Goal: Check status: Check status

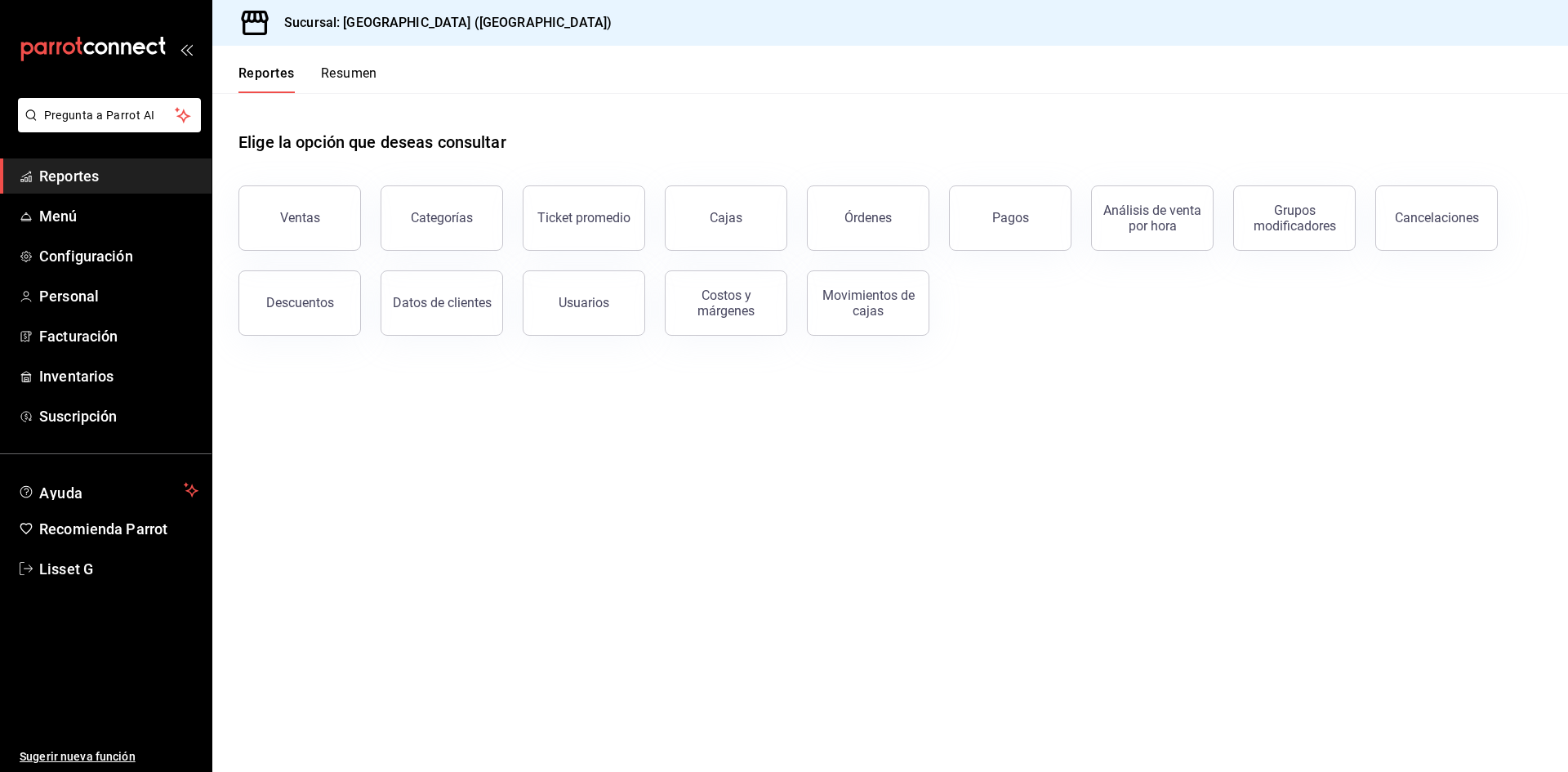
click at [81, 184] on span "Reportes" at bounding box center [119, 175] width 159 height 22
drag, startPoint x: 824, startPoint y: 207, endPoint x: 816, endPoint y: 208, distance: 8.1
click at [824, 207] on button "Órdenes" at bounding box center [868, 218] width 123 height 65
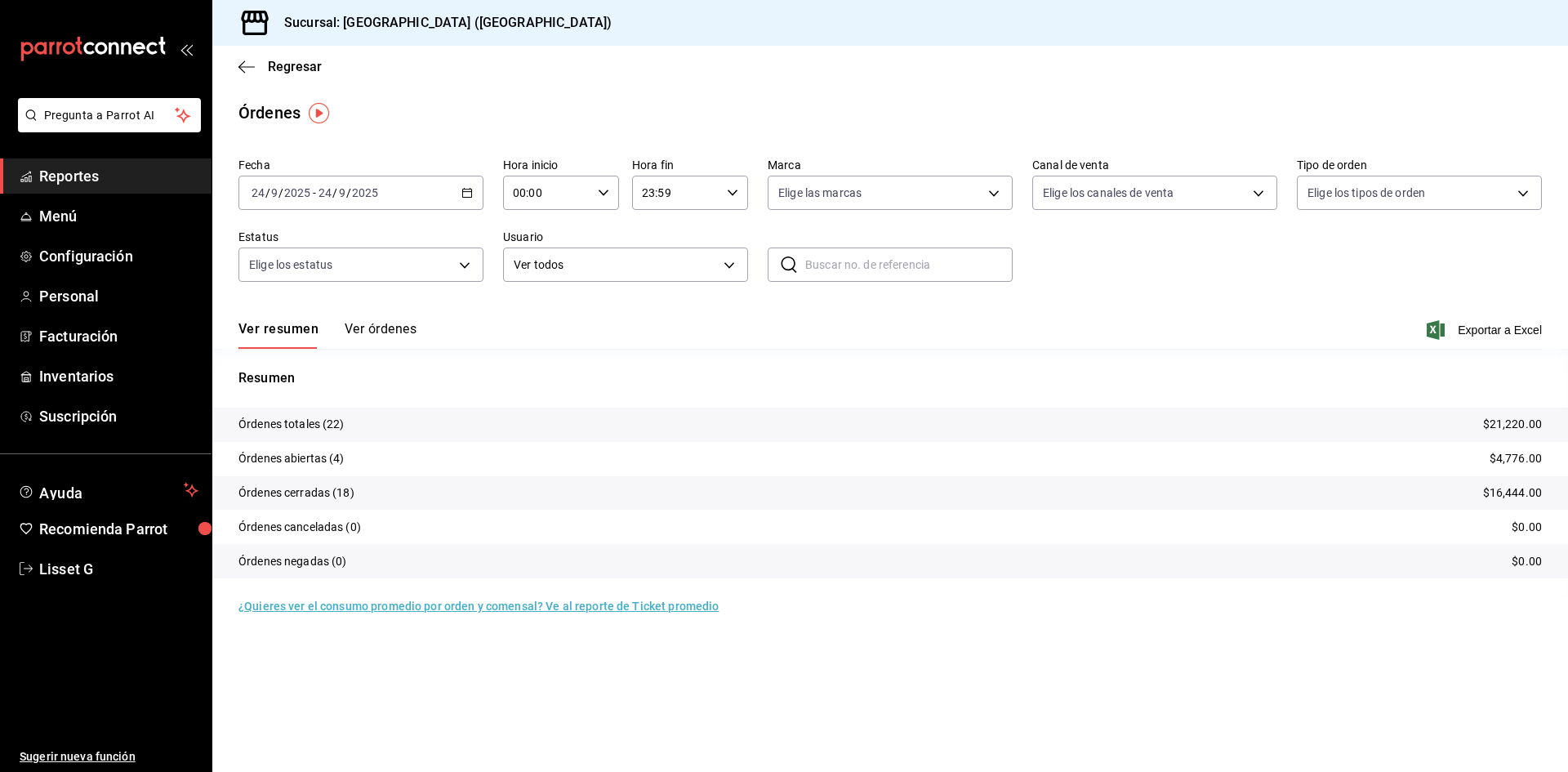
click at [396, 332] on button "Ver órdenes" at bounding box center [380, 335] width 72 height 28
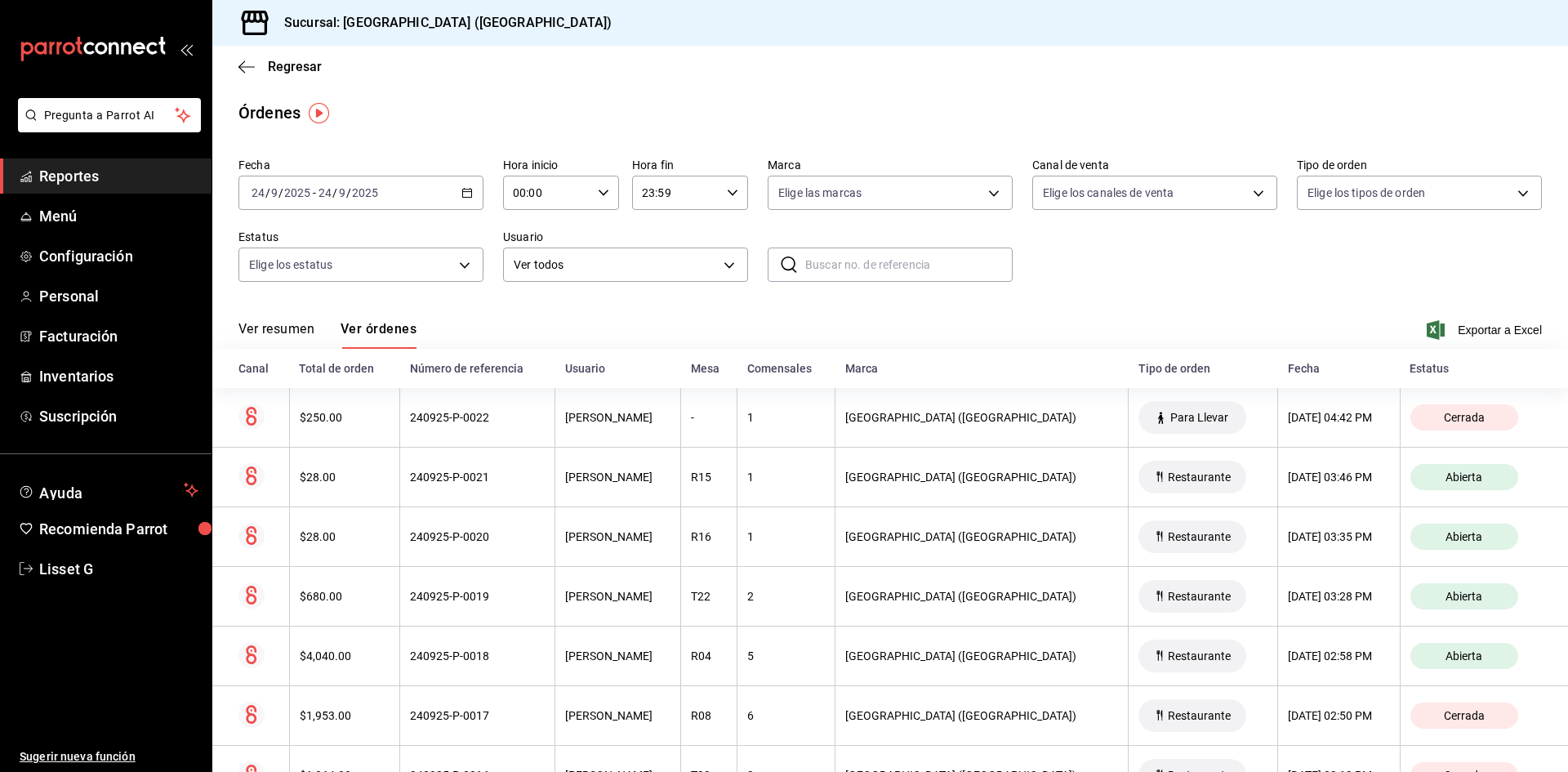
click at [358, 186] on input "2025" at bounding box center [365, 193] width 28 height 13
click at [309, 418] on span "Rango de fechas" at bounding box center [316, 426] width 127 height 17
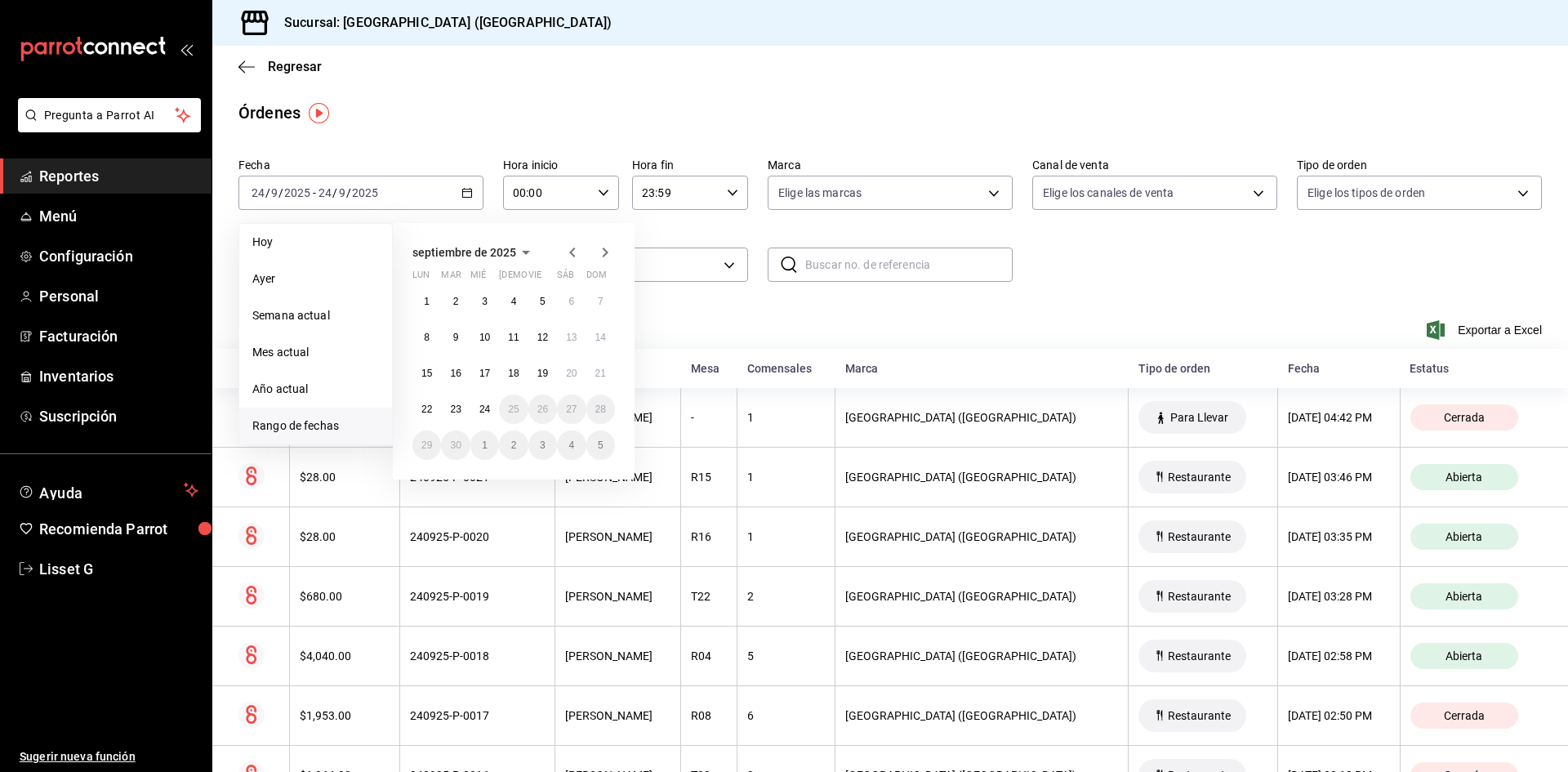
click at [573, 254] on icon "button" at bounding box center [573, 252] width 20 height 20
drag, startPoint x: 426, startPoint y: 410, endPoint x: 413, endPoint y: 411, distance: 13.0
click at [423, 410] on abbr "18" at bounding box center [427, 409] width 11 height 12
click at [411, 412] on div "agosto de 2025 lun mar [PERSON_NAME] vie sáb dom 28 29 30 31 1 2 3 4 5 6 7 8 9 …" at bounding box center [513, 351] width 241 height 256
click at [419, 406] on button "18" at bounding box center [427, 409] width 29 height 30
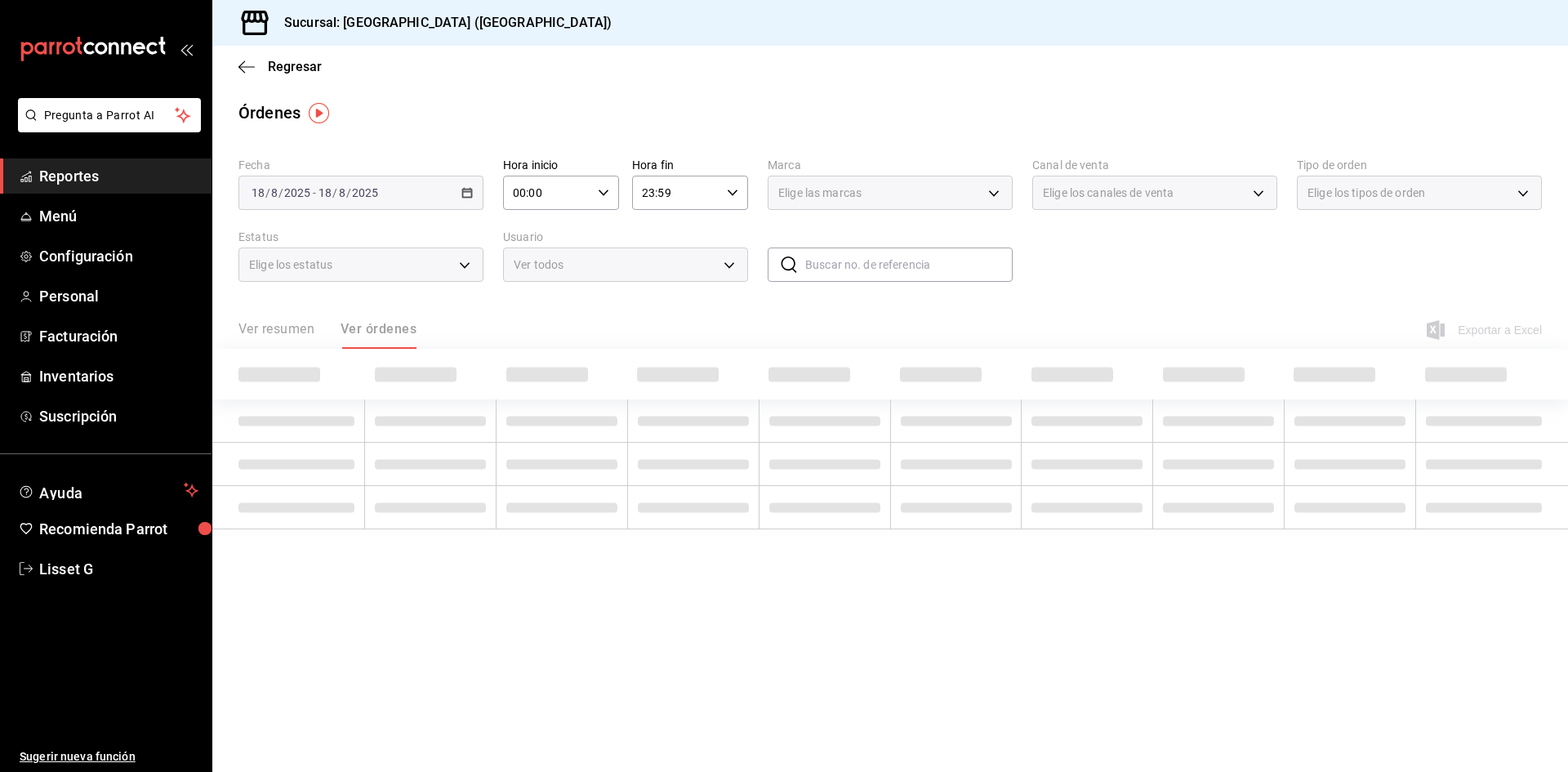
click at [419, 406] on td at bounding box center [431, 421] width 132 height 44
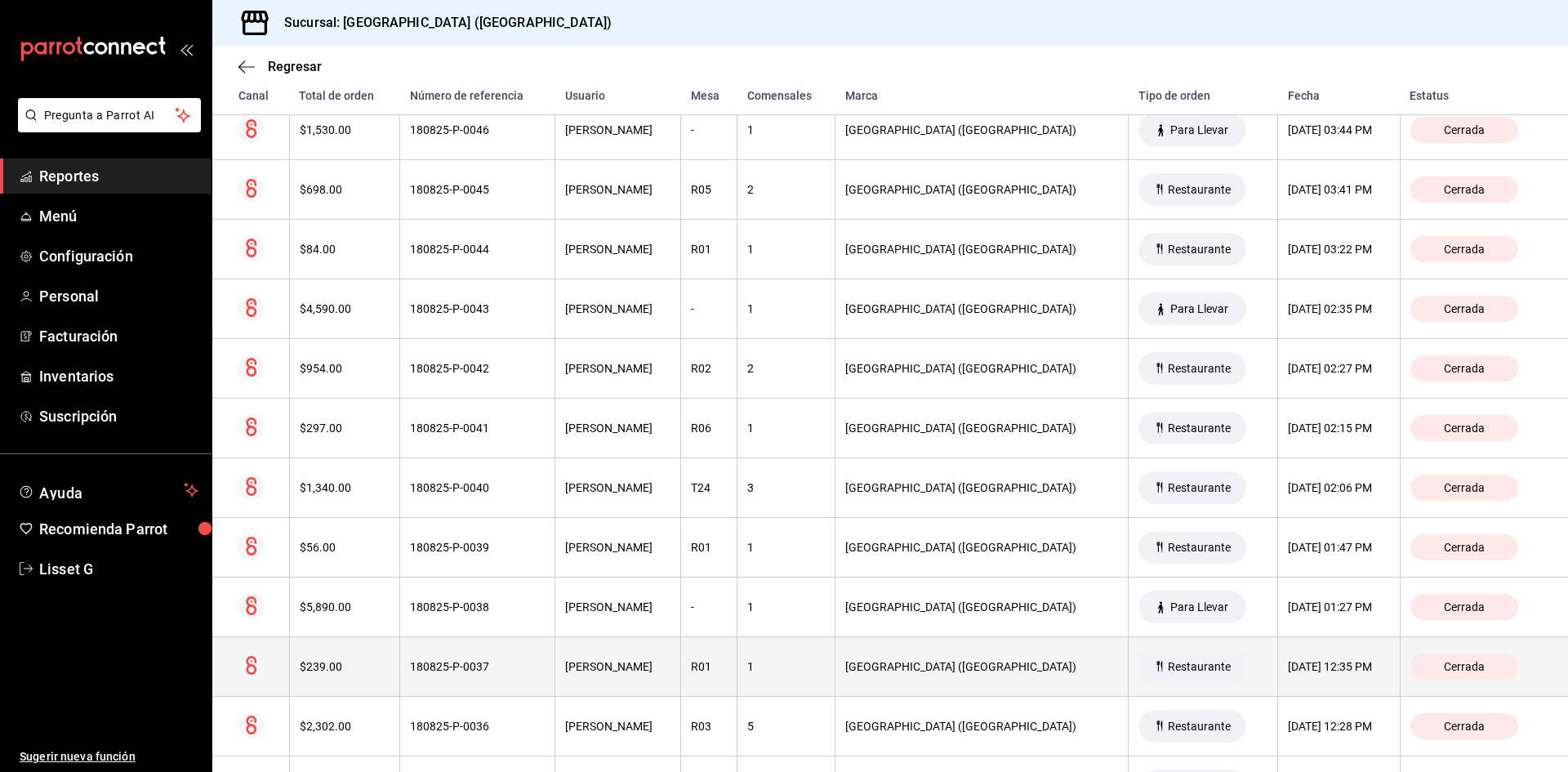
scroll to position [1582, 0]
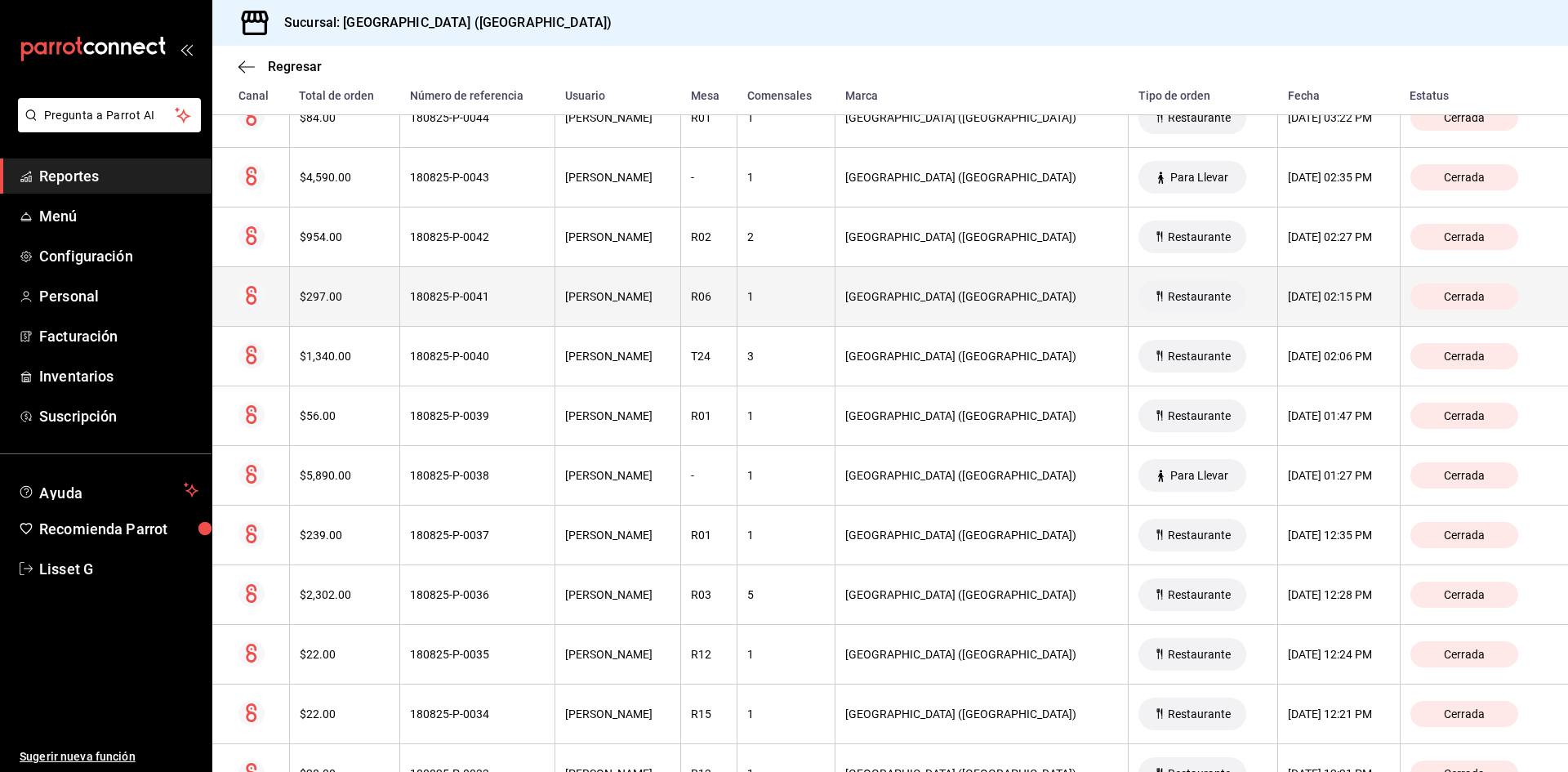
click at [493, 302] on div "180825-P-0041" at bounding box center [478, 297] width 135 height 13
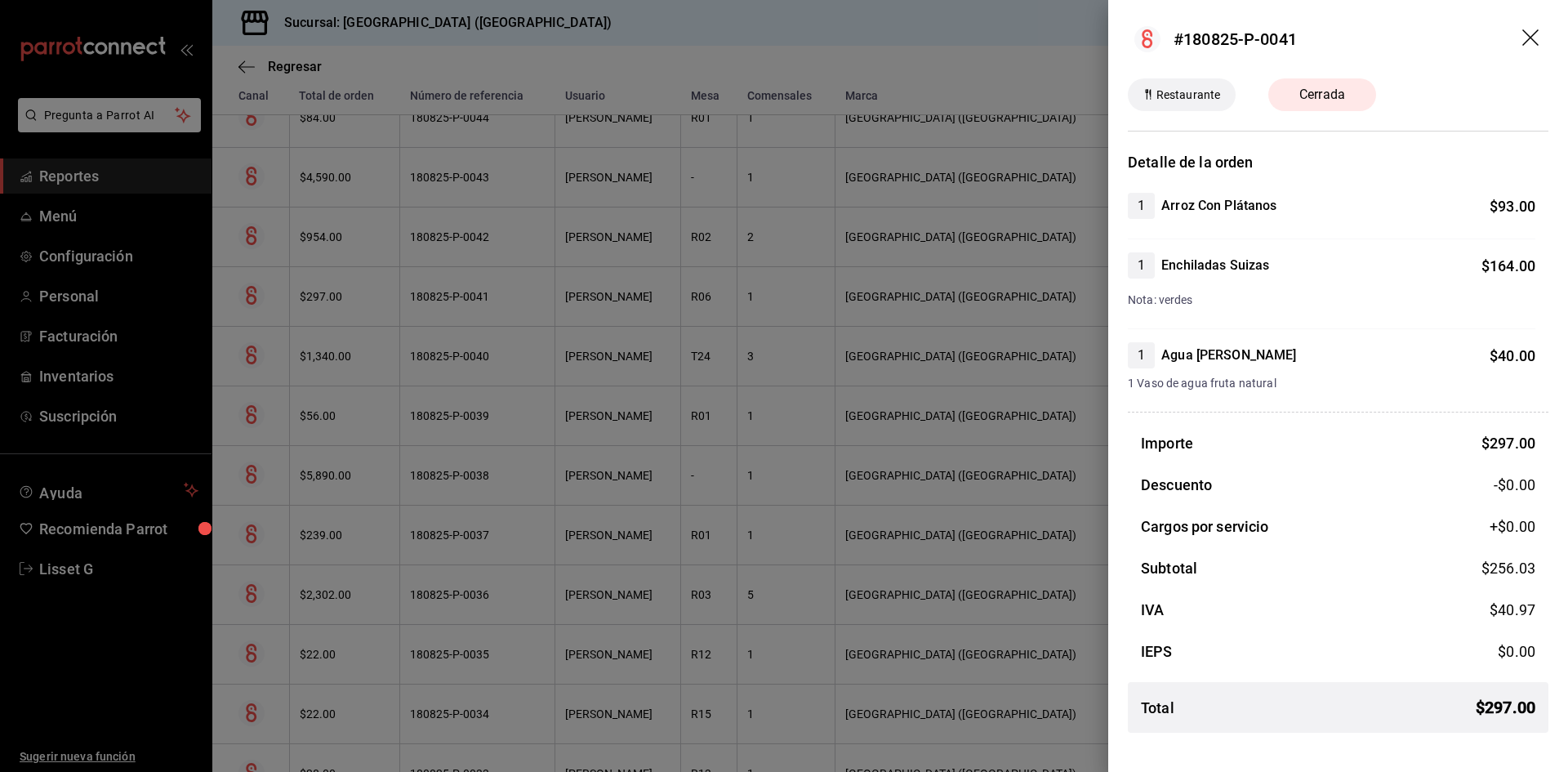
click at [1534, 37] on icon "drag" at bounding box center [1533, 40] width 20 height 20
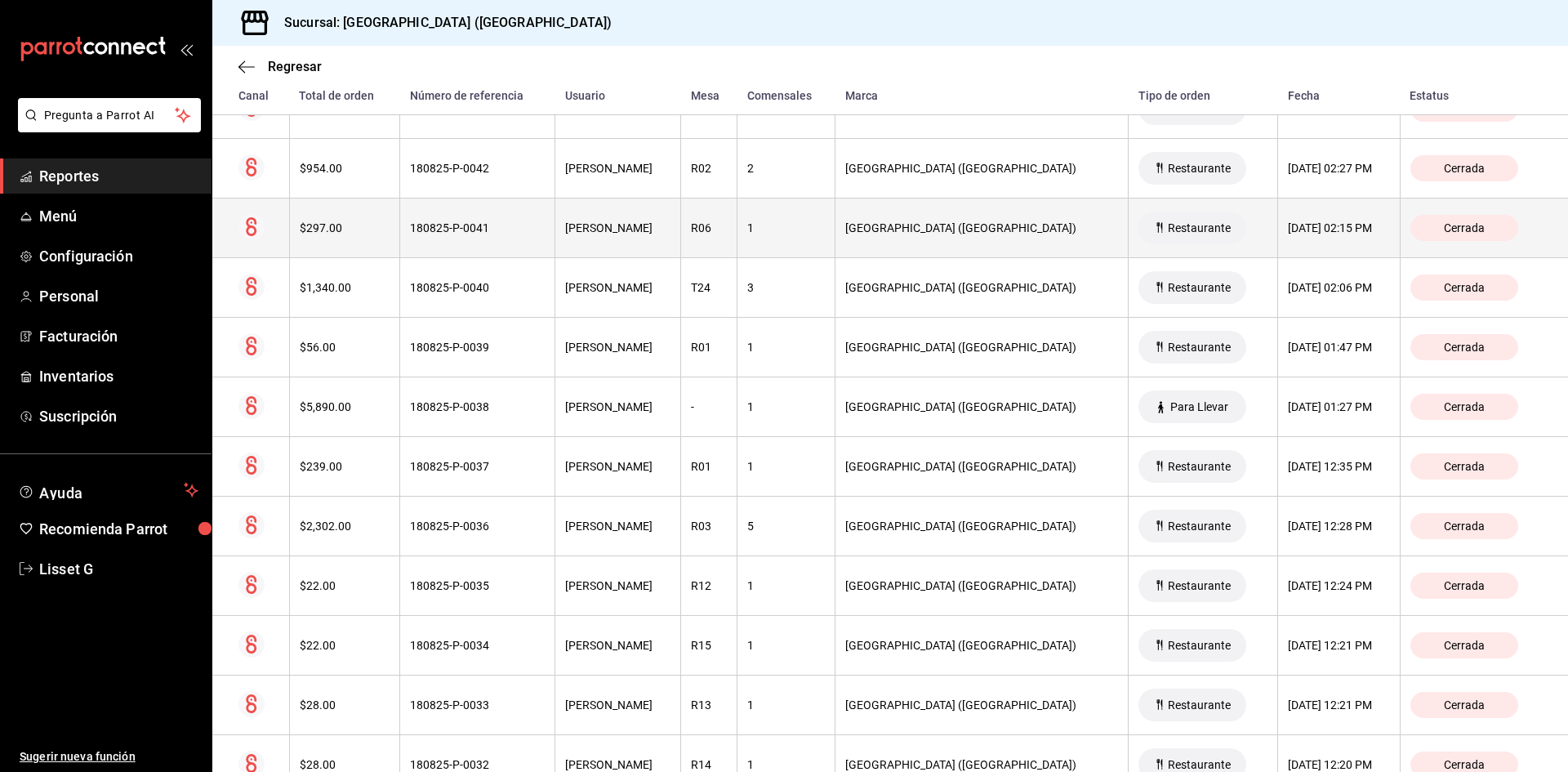
scroll to position [1746, 0]
